Goal: Task Accomplishment & Management: Use online tool/utility

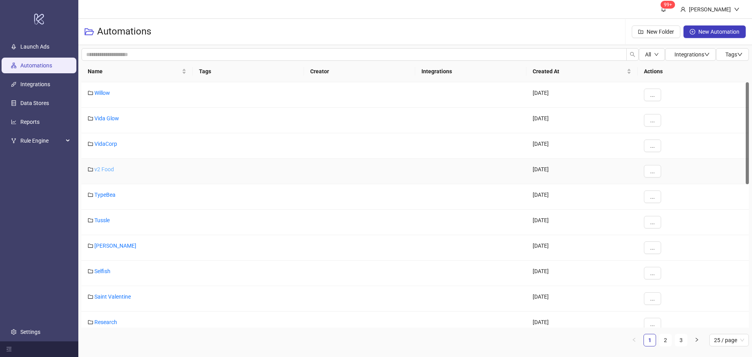
click at [100, 169] on link "v2 Food" at bounding box center [104, 169] width 20 height 6
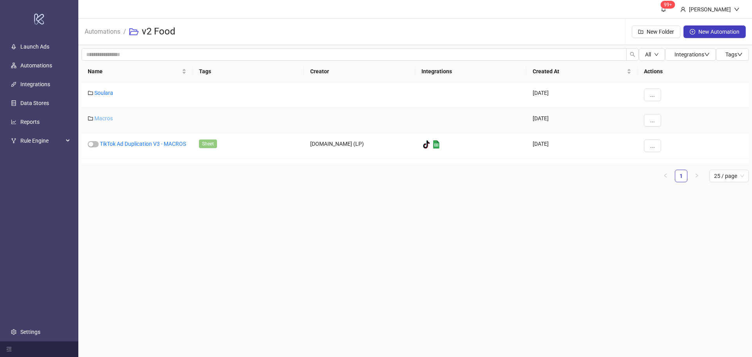
click at [105, 115] on link "Macros" at bounding box center [103, 118] width 18 height 6
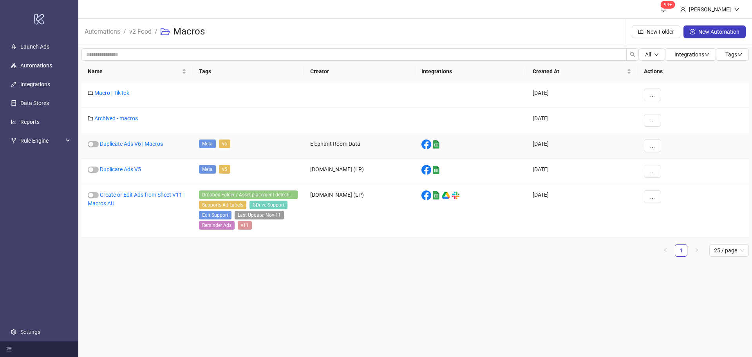
click at [139, 140] on div "Duplicate Ads V6 | Macros" at bounding box center [136, 145] width 111 height 25
click at [141, 144] on link "Duplicate Ads V6 | Macros" at bounding box center [131, 144] width 63 height 6
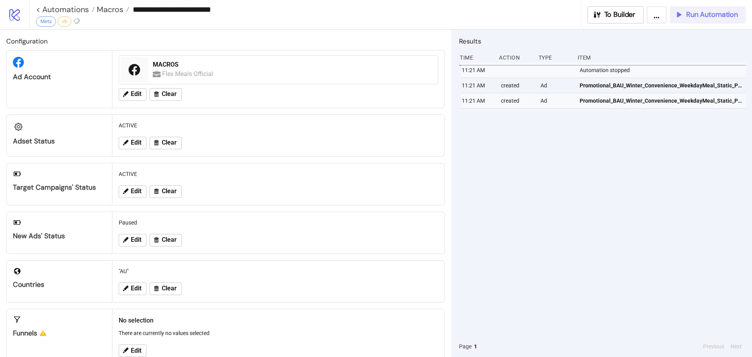
click at [701, 11] on span "Run Automation" at bounding box center [712, 14] width 52 height 9
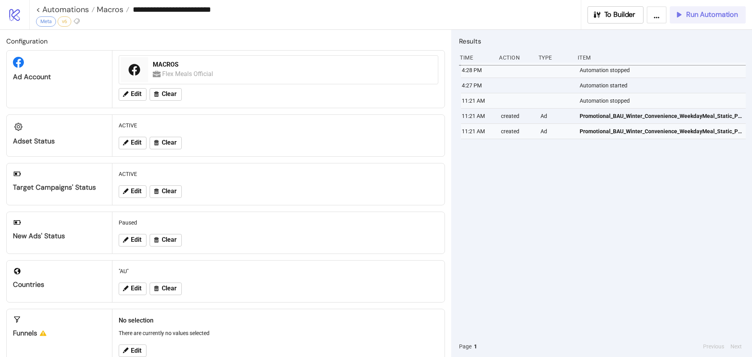
click at [707, 15] on span "Run Automation" at bounding box center [712, 14] width 52 height 9
